Goal: Check status

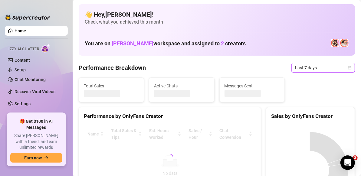
click at [348, 69] on icon "calendar" at bounding box center [350, 68] width 4 height 4
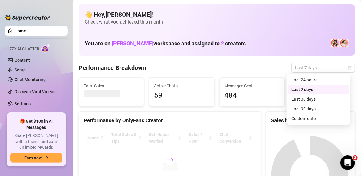
click at [317, 121] on div "Custom date" at bounding box center [318, 118] width 54 height 7
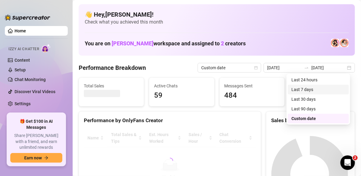
click at [312, 124] on td "18" at bounding box center [317, 129] width 11 height 11
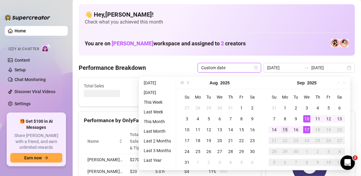
click at [284, 129] on div "15" at bounding box center [284, 129] width 7 height 7
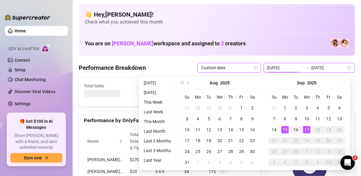
type input "[DATE]"
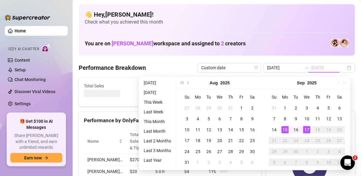
click at [308, 130] on div "17" at bounding box center [306, 129] width 7 height 7
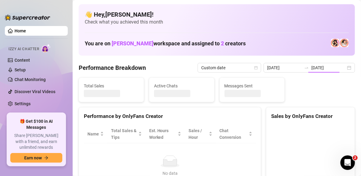
type input "[DATE]"
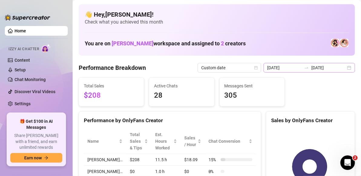
click at [347, 63] on div "[DATE] [DATE]" at bounding box center [309, 68] width 91 height 10
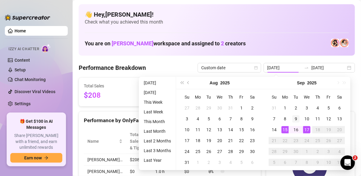
click at [295, 118] on div "9" at bounding box center [295, 118] width 7 height 7
type input "[DATE]"
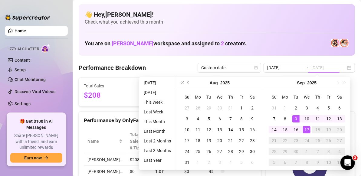
click at [306, 130] on div "17" at bounding box center [306, 129] width 7 height 7
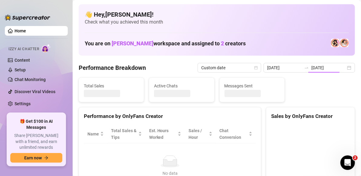
type input "[DATE]"
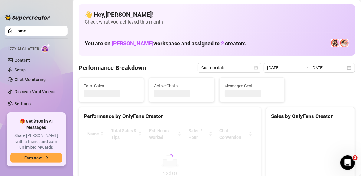
click at [275, 34] on div "👋 Hey, [PERSON_NAME] ! Check what you achieved this month You are on [PERSON_NA…" at bounding box center [217, 29] width 276 height 51
